Goal: Book appointment/travel/reservation

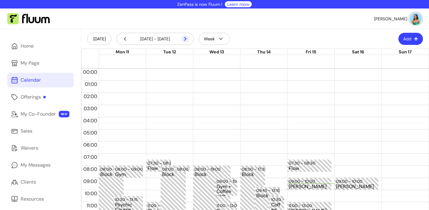
click at [186, 38] on icon at bounding box center [153, 47] width 103 height 86
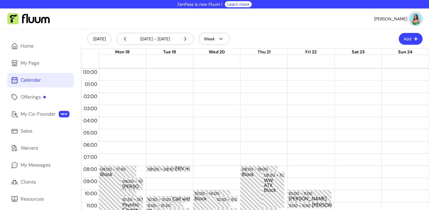
click at [402, 38] on button "Add" at bounding box center [411, 39] width 24 height 12
click at [386, 64] on span "Add Appointment" at bounding box center [391, 64] width 44 height 6
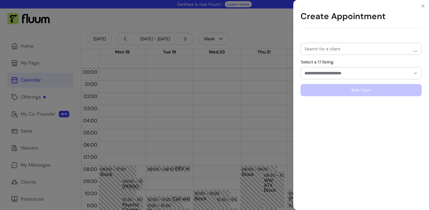
click at [345, 50] on input "Search for a client" at bounding box center [358, 49] width 106 height 6
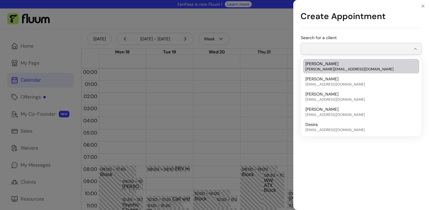
click at [342, 64] on div "[PERSON_NAME] [PERSON_NAME][EMAIL_ADDRESS][DOMAIN_NAME]" at bounding box center [359, 66] width 106 height 11
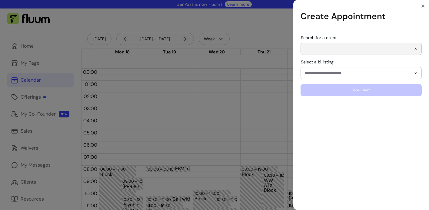
type input "**********"
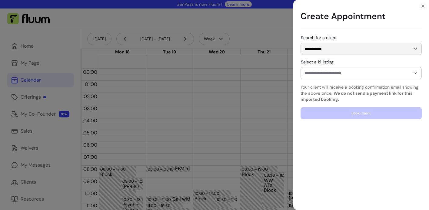
click at [357, 73] on input "Select a 1:1 listing" at bounding box center [353, 73] width 96 height 6
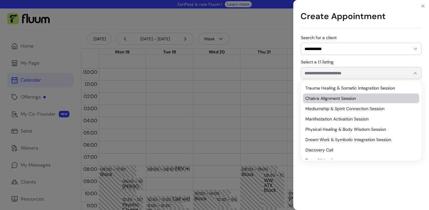
click at [354, 97] on span "Chakra Alignment Session" at bounding box center [359, 98] width 106 height 6
type input "**********"
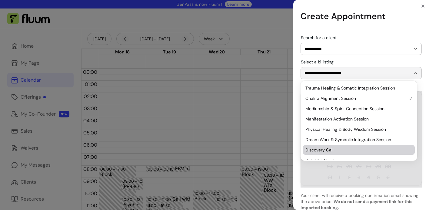
click at [312, 179] on div at bounding box center [361, 139] width 121 height 96
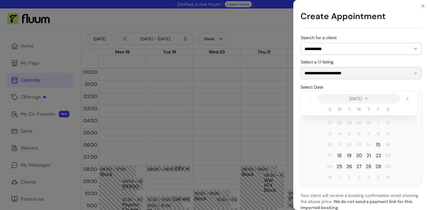
click at [379, 144] on span "15" at bounding box center [378, 144] width 5 height 7
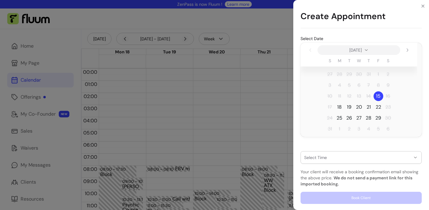
scroll to position [49, 0]
click at [332, 158] on div "button" at bounding box center [358, 157] width 106 height 5
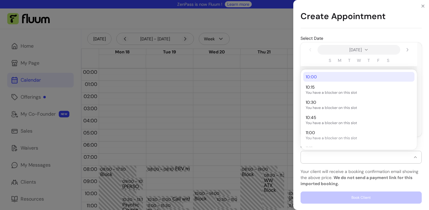
click at [321, 77] on span "10:00" at bounding box center [356, 77] width 100 height 6
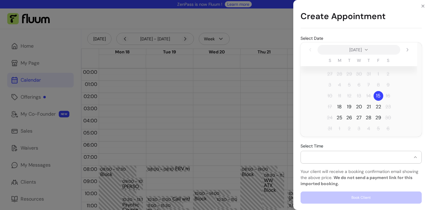
select select "**********"
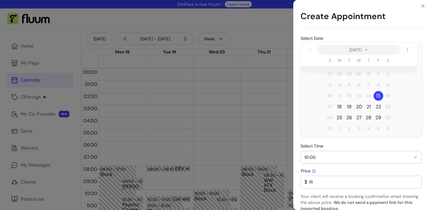
click at [324, 184] on input "111" at bounding box center [363, 182] width 111 height 6
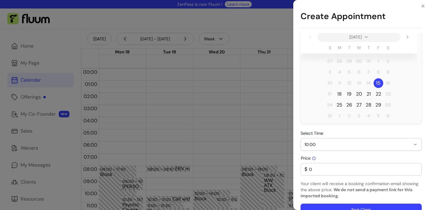
scroll to position [74, 0]
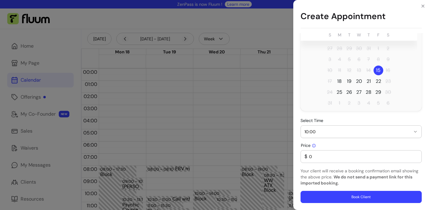
type input "0"
click at [349, 197] on button "Book Client" at bounding box center [361, 197] width 121 height 12
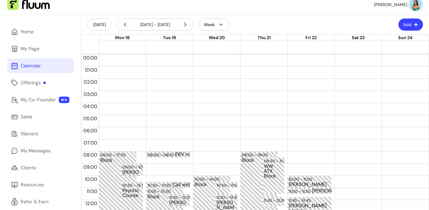
scroll to position [0, 0]
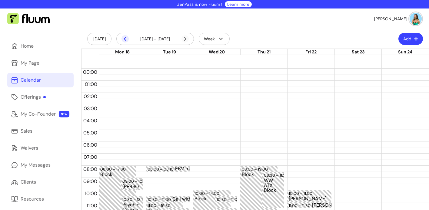
click at [125, 39] on icon at bounding box center [125, 39] width 2 height 4
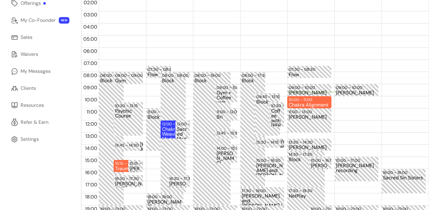
scroll to position [112, 0]
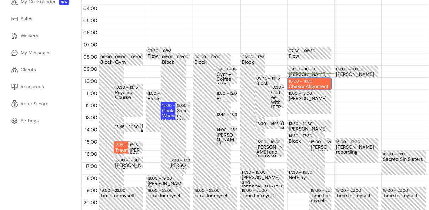
click at [306, 84] on div "Chakra Alignment Session" at bounding box center [309, 86] width 41 height 5
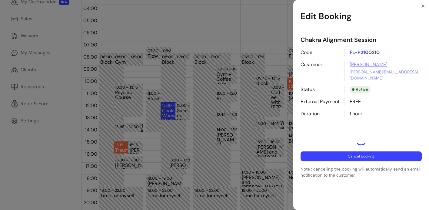
click at [334, 151] on button "Cancel booking" at bounding box center [361, 156] width 121 height 10
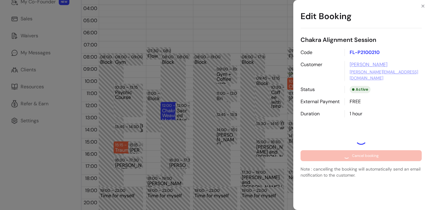
select select "**********"
select select "*****"
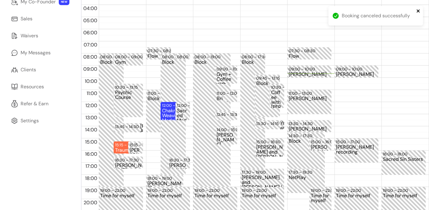
click at [417, 11] on icon "close" at bounding box center [419, 10] width 4 height 5
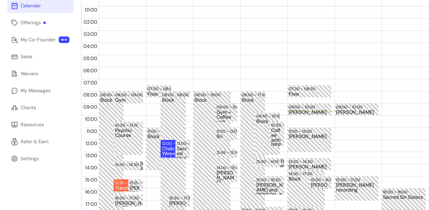
scroll to position [30, 0]
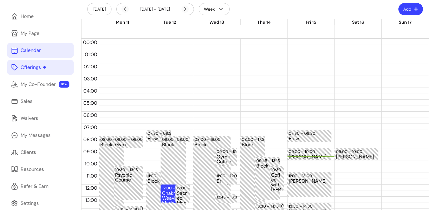
click at [42, 68] on div "Offerings" at bounding box center [33, 67] width 25 height 7
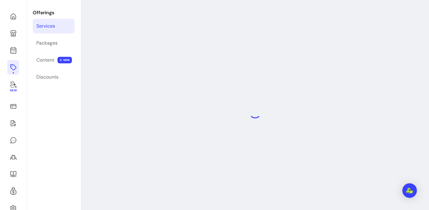
scroll to position [29, 0]
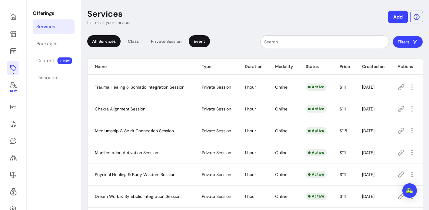
click at [198, 44] on div "Event" at bounding box center [199, 41] width 21 height 12
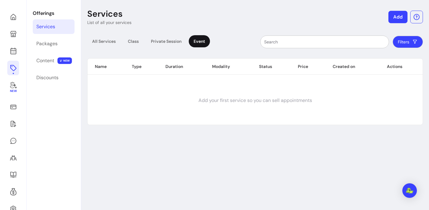
click at [392, 18] on button "Add" at bounding box center [398, 17] width 19 height 12
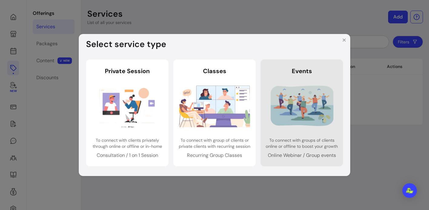
click at [327, 91] on img at bounding box center [302, 106] width 71 height 47
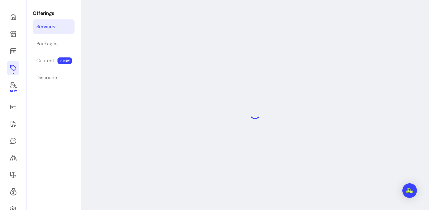
select select "***"
